Goal: Task Accomplishment & Management: Complete application form

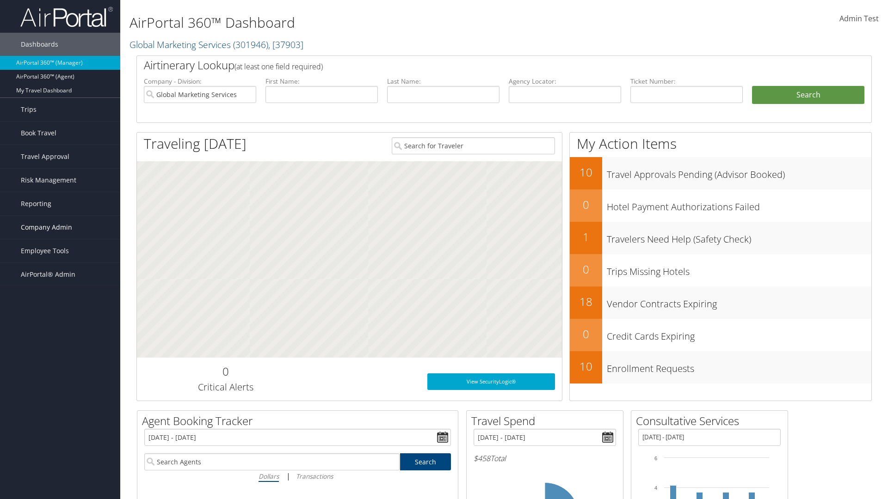
click at [60, 227] on span "Company Admin" at bounding box center [46, 227] width 51 height 23
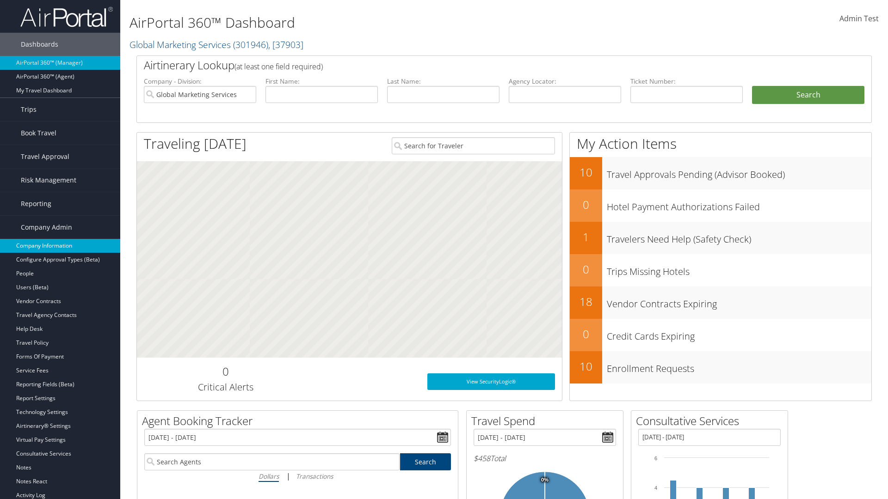
click at [60, 246] on link "Company Information" at bounding box center [60, 246] width 120 height 14
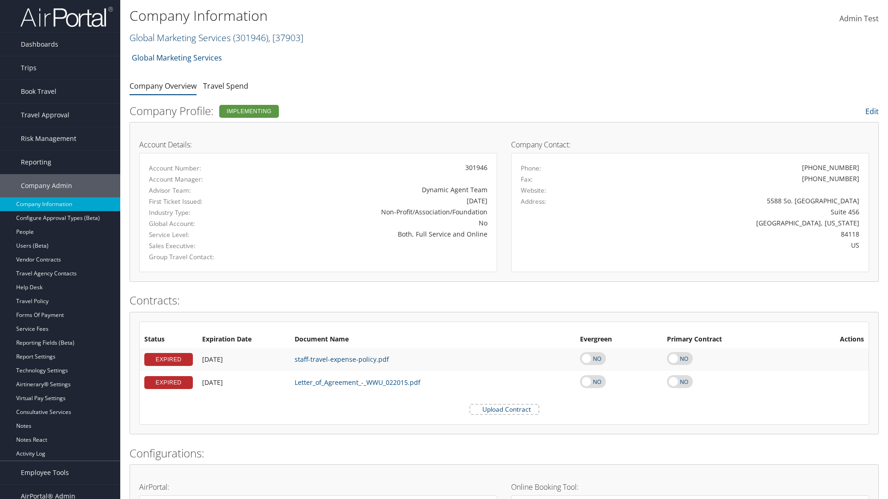
click at [179, 37] on link "Global Marketing Services ( 301946 ) , [ 37903 ]" at bounding box center [216, 37] width 174 height 12
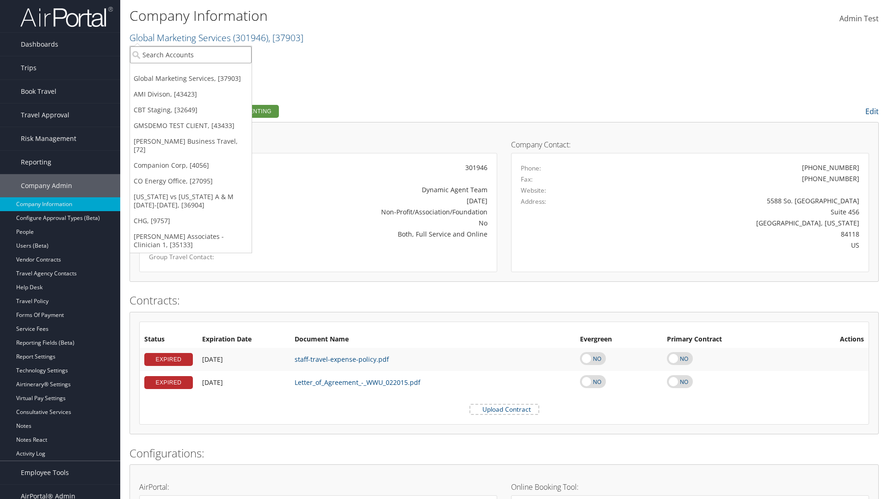
click at [190, 55] on input "search" at bounding box center [191, 54] width 122 height 17
type input "CBTSTG"
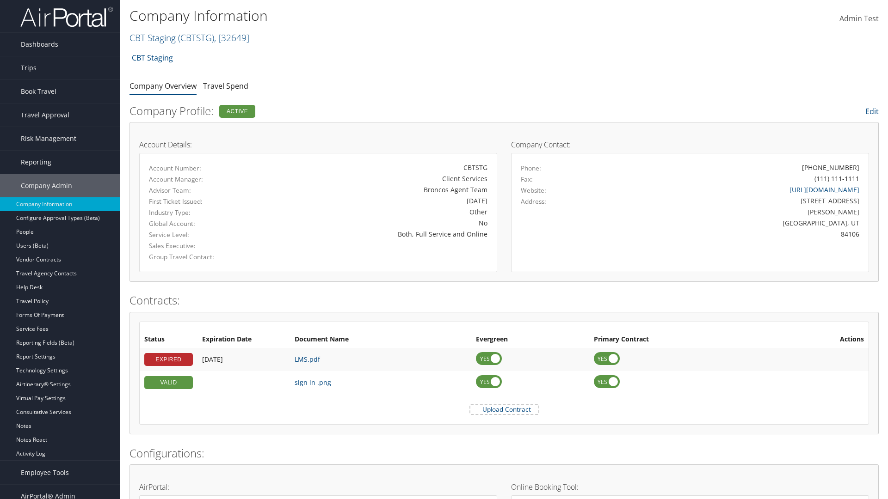
scroll to position [429, 0]
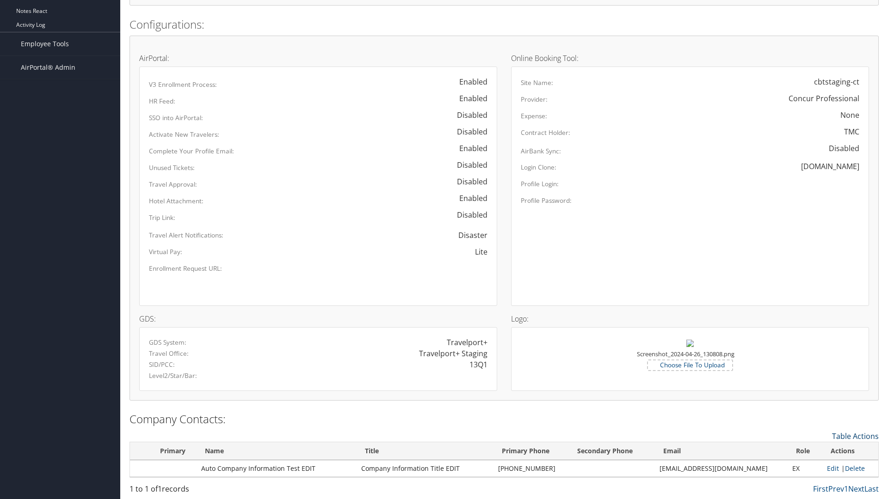
click at [855, 436] on link "Table Actions" at bounding box center [855, 436] width 47 height 10
click at [817, 450] on link "New Contact" at bounding box center [817, 451] width 122 height 16
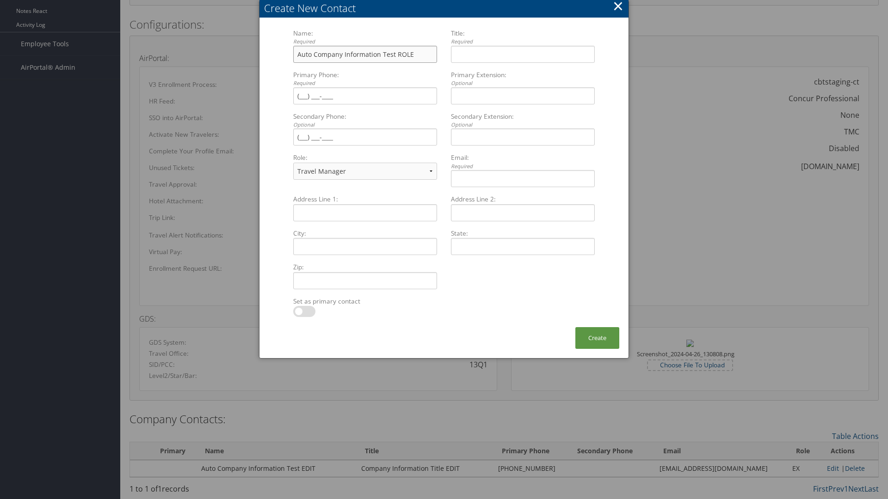
type input "Auto Company Information Test ROLE"
type input "Company Information Title ROLE"
type input "[PHONE_NUMBER]"
select select "EX"
type input "[PHONE_NUMBER]"
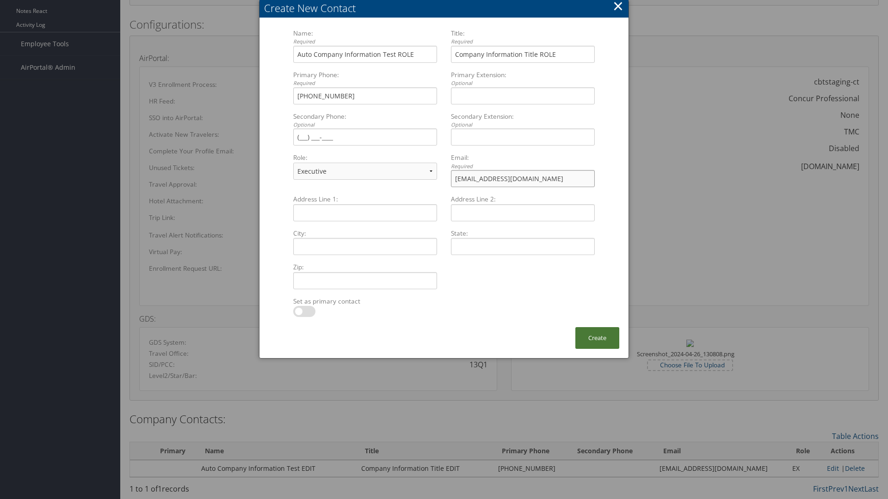
type input "[EMAIL_ADDRESS][DOMAIN_NAME]"
click at [597, 338] on button "Create" at bounding box center [597, 338] width 44 height 22
